Goal: Information Seeking & Learning: Check status

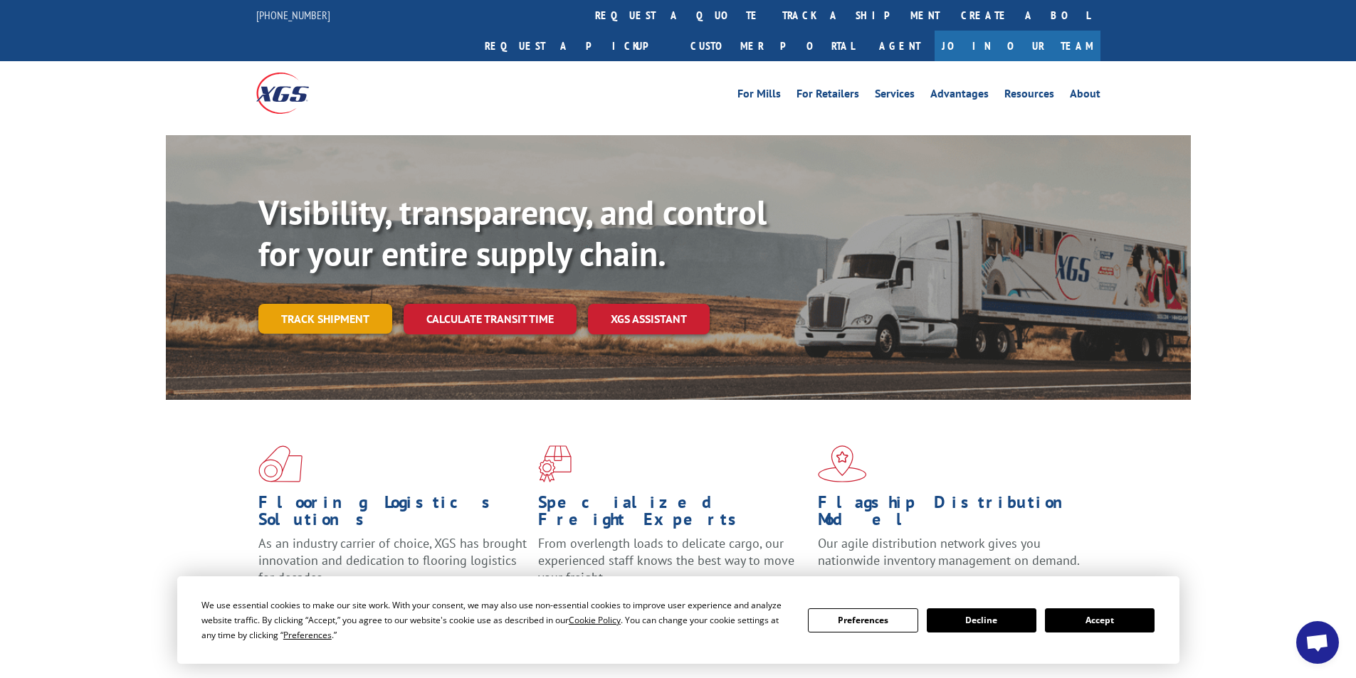
click at [333, 304] on link "Track shipment" at bounding box center [325, 319] width 134 height 30
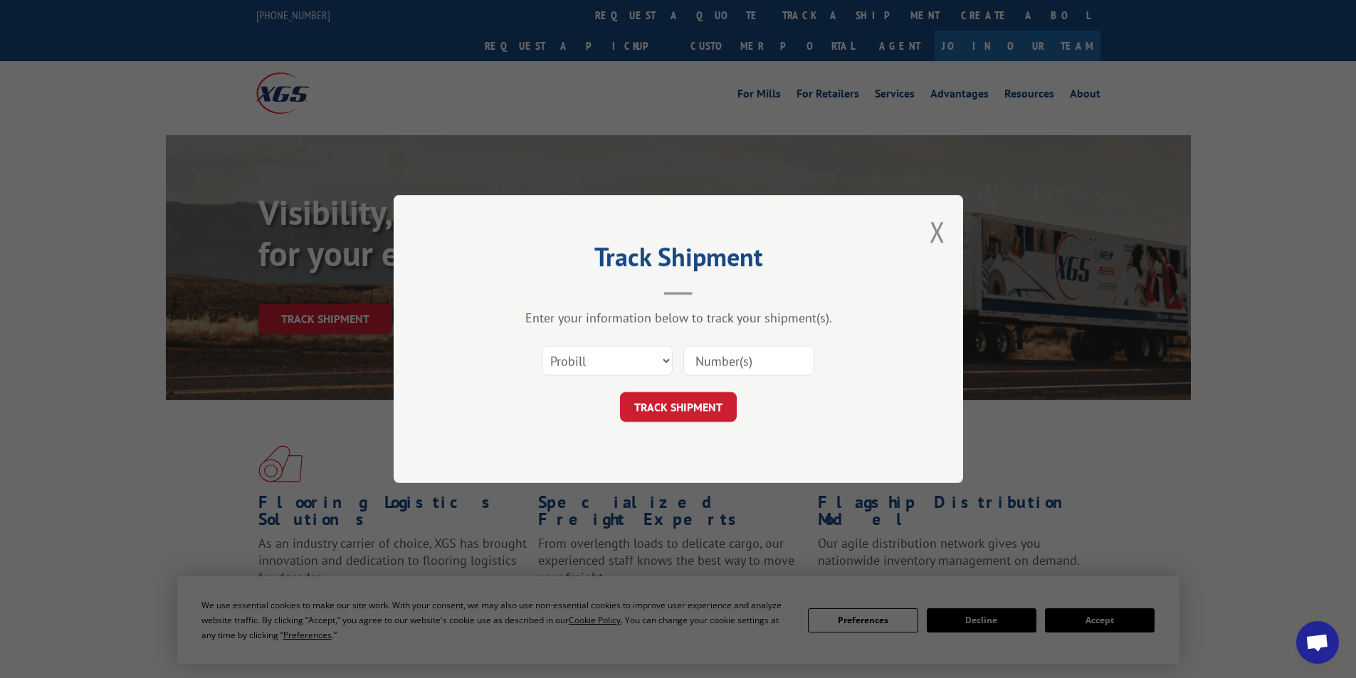
click at [693, 364] on input at bounding box center [748, 361] width 131 height 30
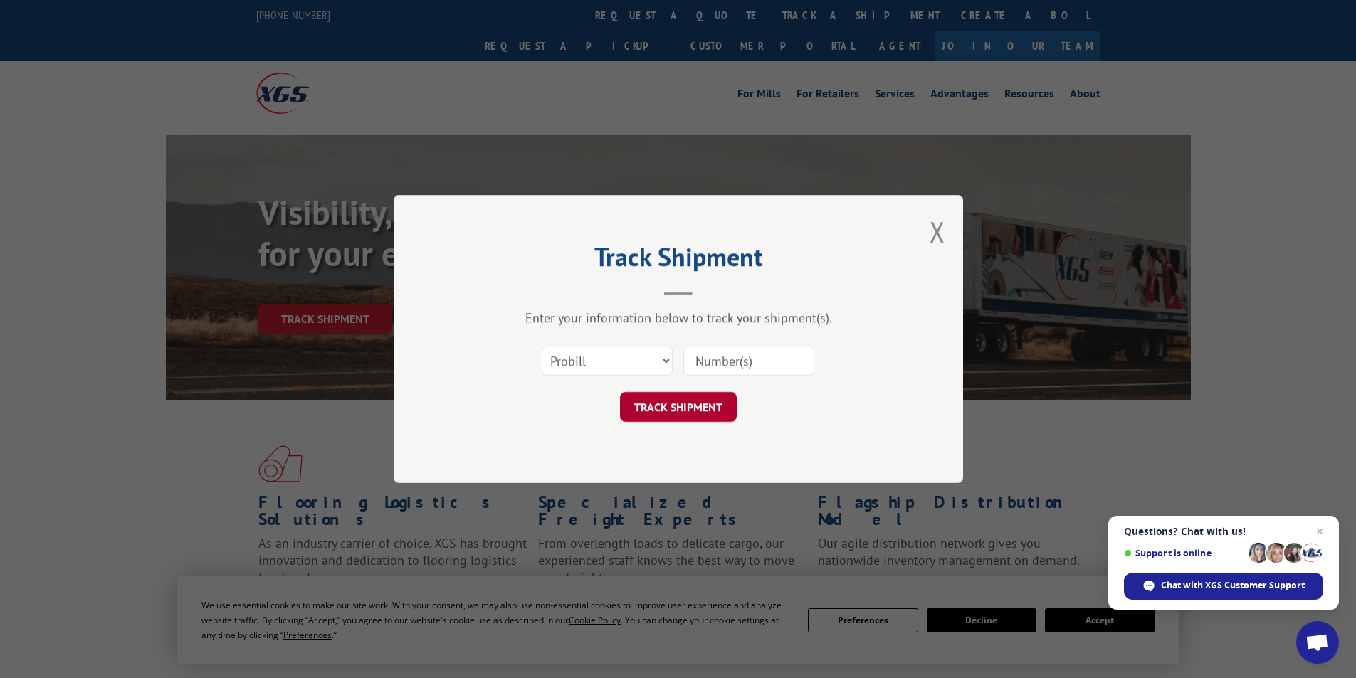
paste input "17624270"
type input "17624270"
click at [667, 400] on button "TRACK SHIPMENT" at bounding box center [678, 407] width 117 height 30
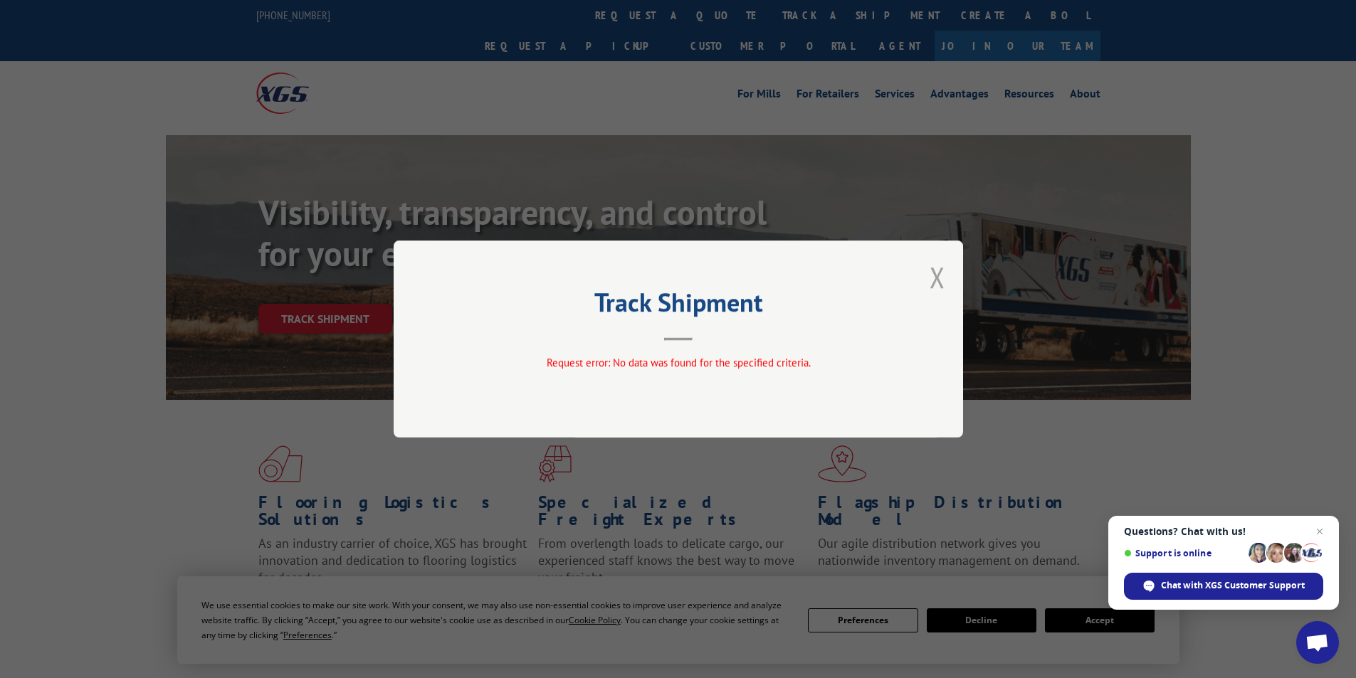
click at [939, 279] on button "Close modal" at bounding box center [937, 277] width 16 height 38
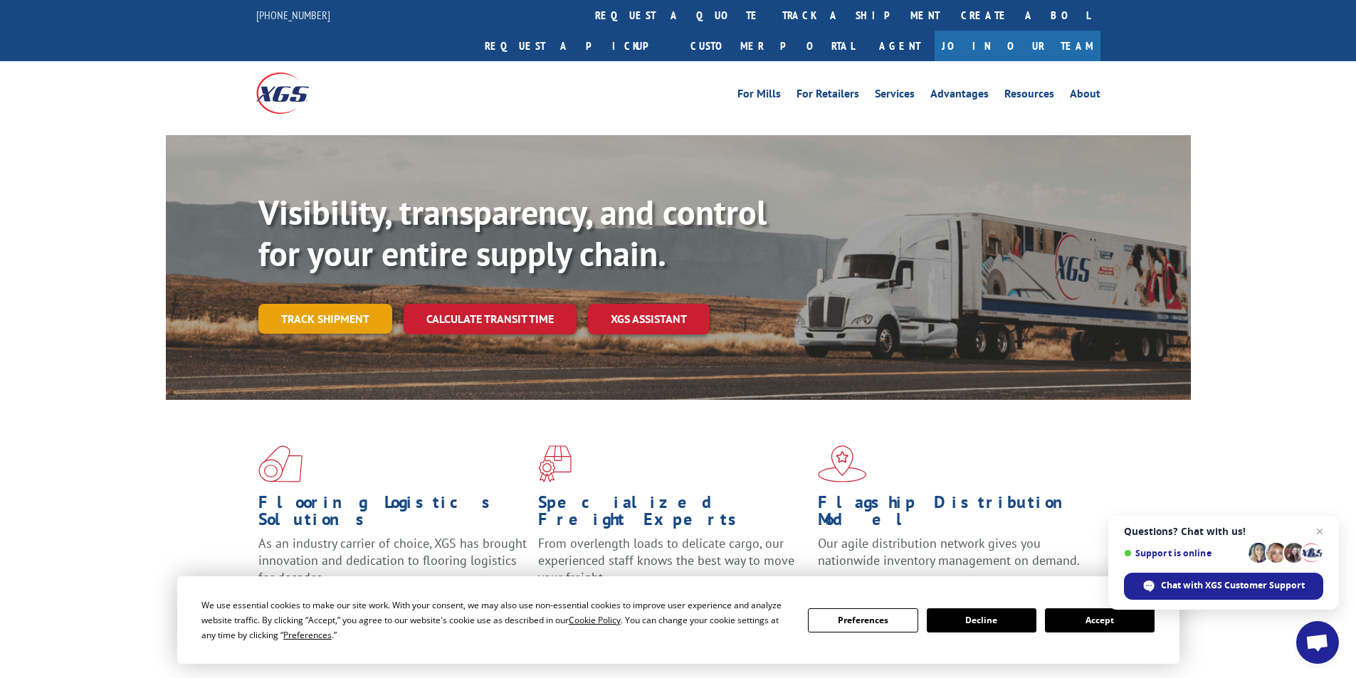
click at [313, 304] on link "Track shipment" at bounding box center [325, 319] width 134 height 30
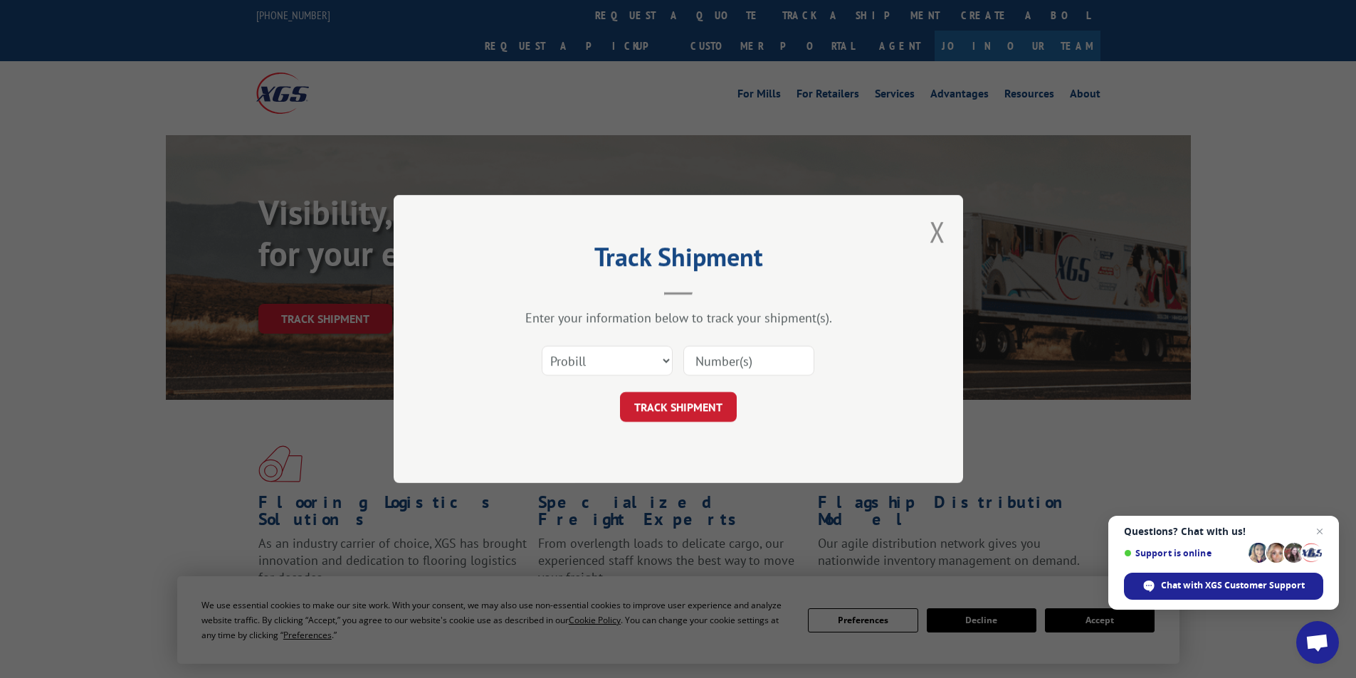
click at [735, 360] on input at bounding box center [748, 361] width 131 height 30
paste input "17624270"
type input "17624270"
click at [630, 361] on select "Select category... Probill BOL PO" at bounding box center [606, 361] width 131 height 30
select select "po"
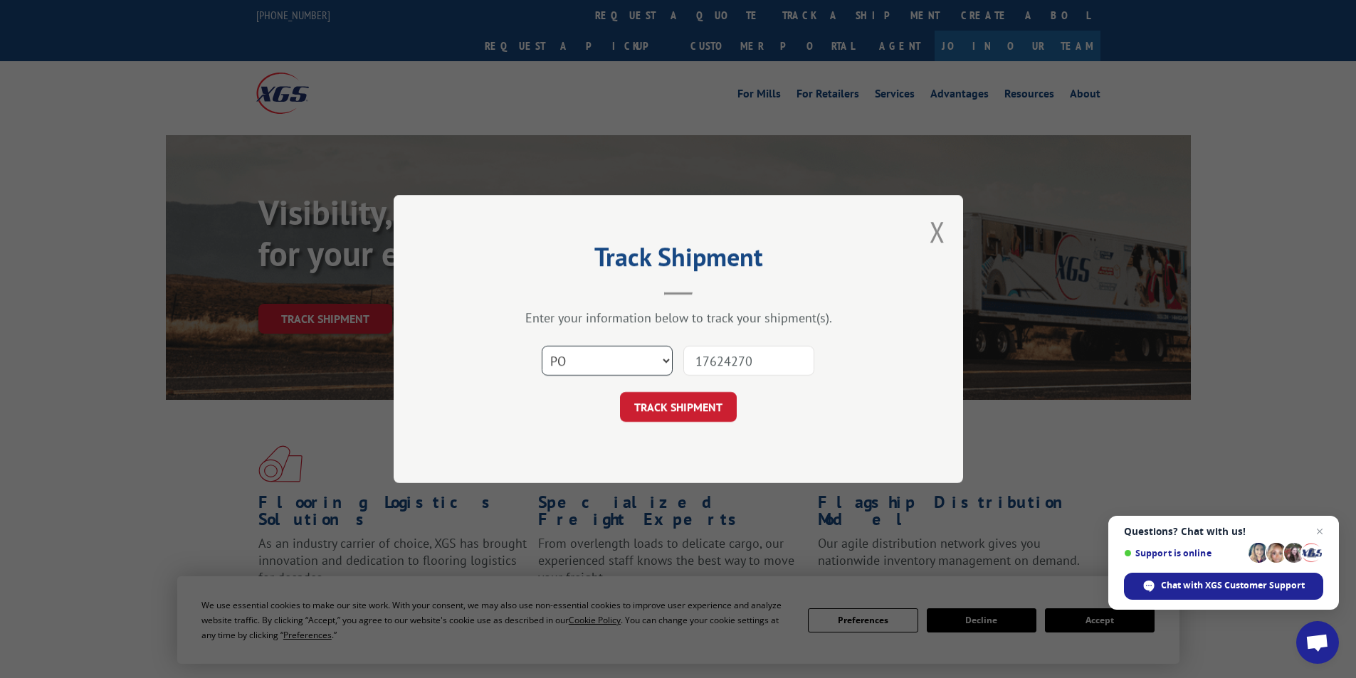
click at [541, 346] on select "Select category... Probill BOL PO" at bounding box center [606, 361] width 131 height 30
drag, startPoint x: 767, startPoint y: 354, endPoint x: 604, endPoint y: 356, distance: 163.0
click at [604, 356] on div "Select category... Probill BOL PO 17624270" at bounding box center [678, 360] width 427 height 47
paste input "83529791"
type input "83529791"
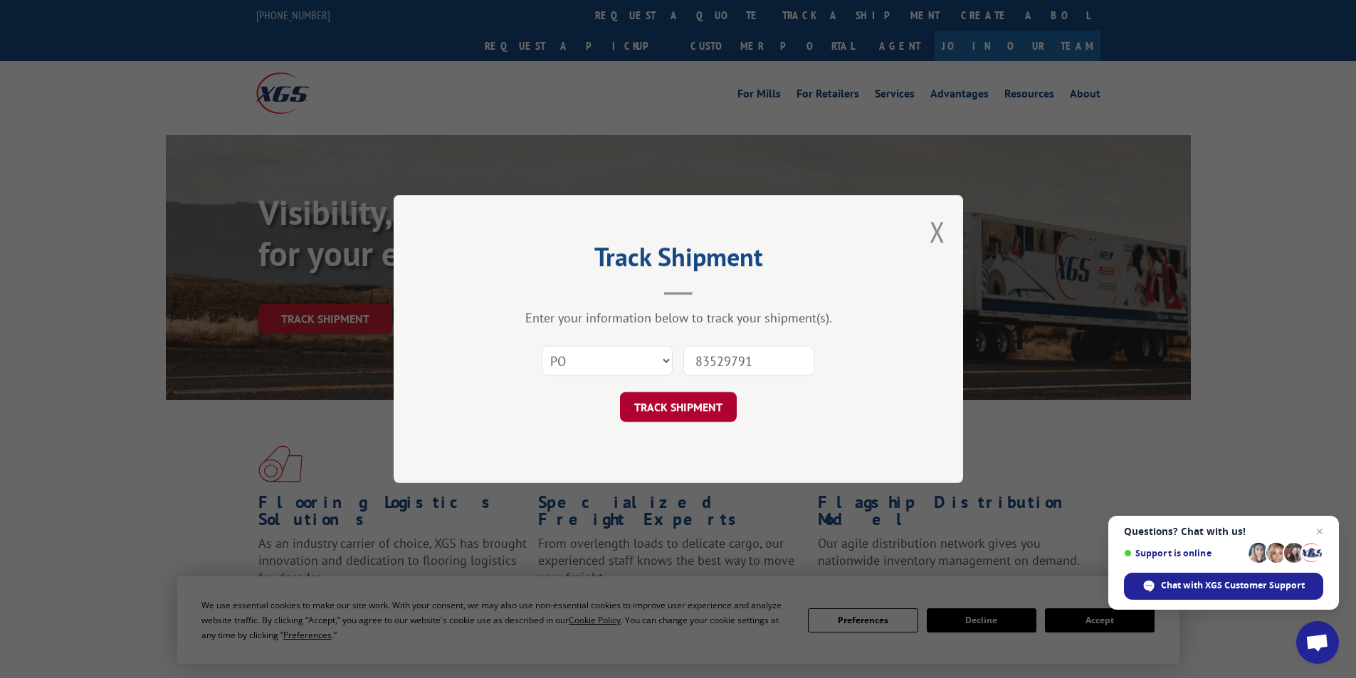
click at [691, 407] on button "TRACK SHIPMENT" at bounding box center [678, 407] width 117 height 30
